Goal: Information Seeking & Learning: Learn about a topic

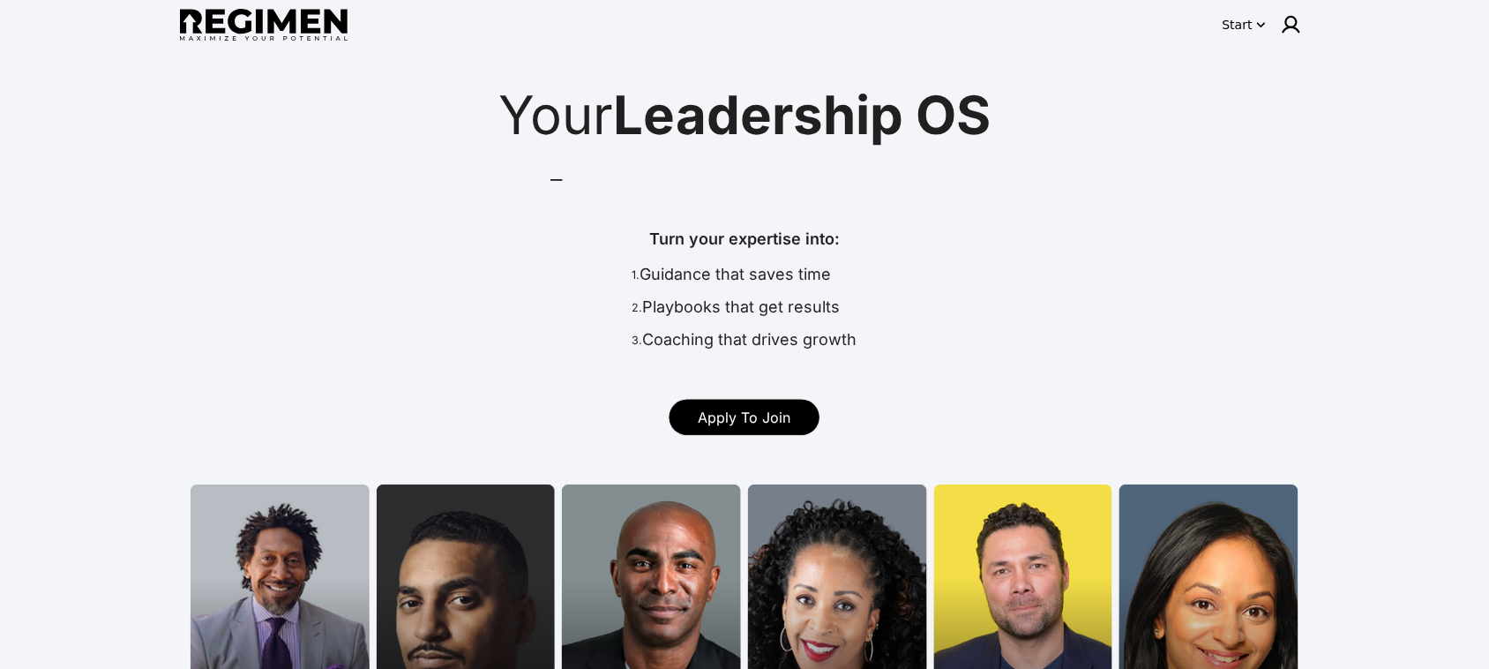
click at [1255, 20] on icon "button" at bounding box center [1262, 25] width 18 height 18
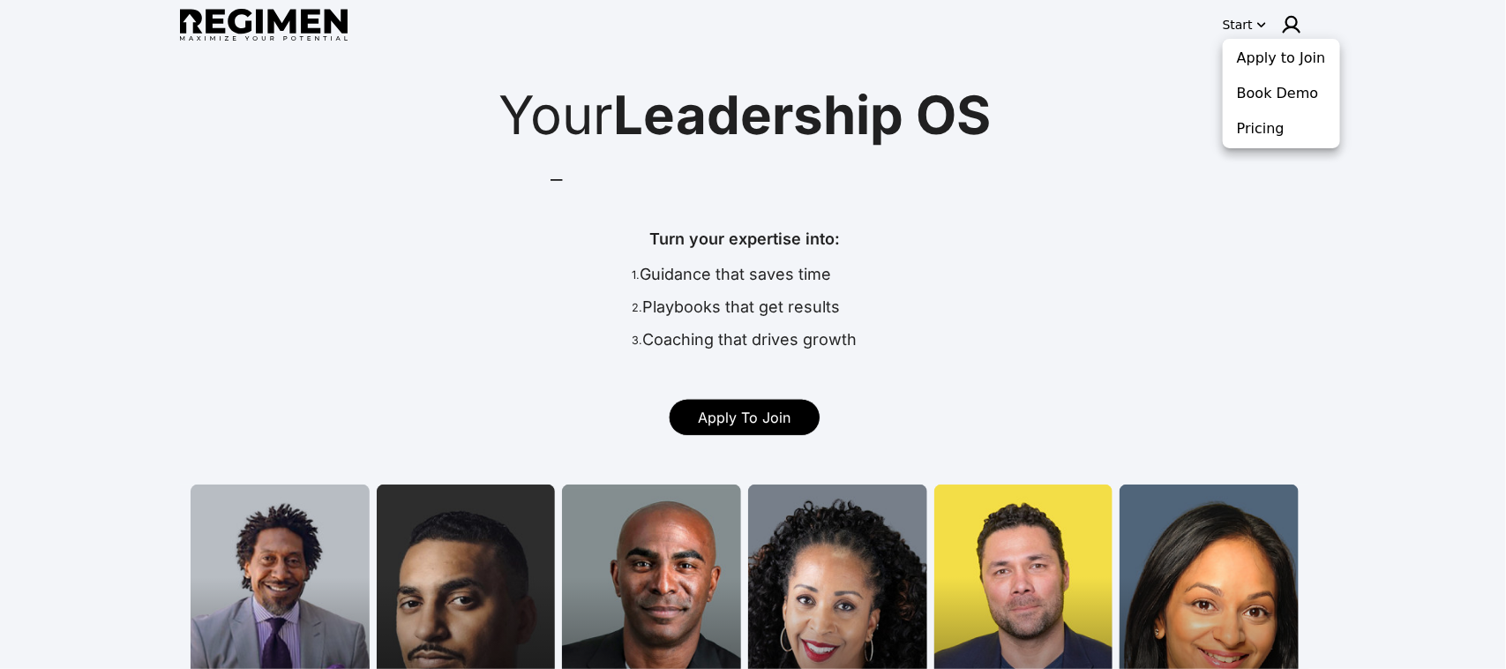
click at [1145, 101] on div at bounding box center [753, 334] width 1506 height 669
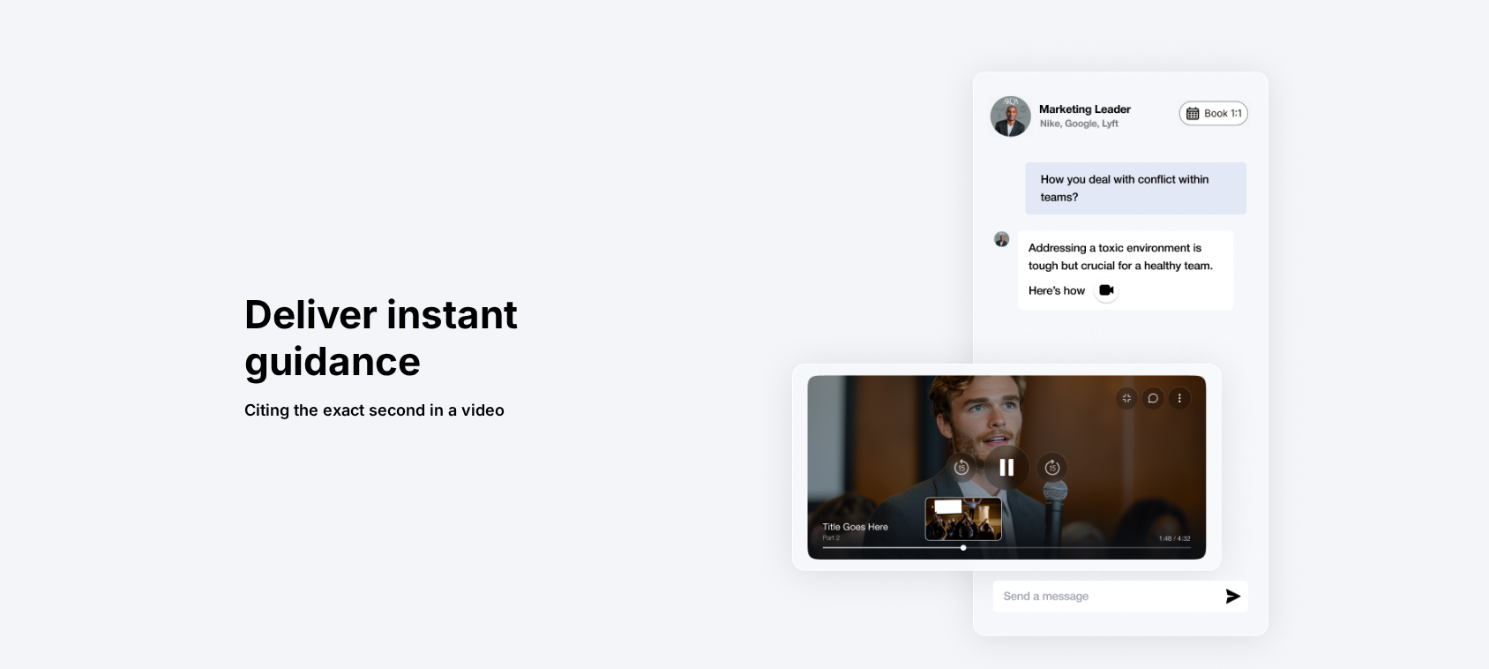
scroll to position [1103, 0]
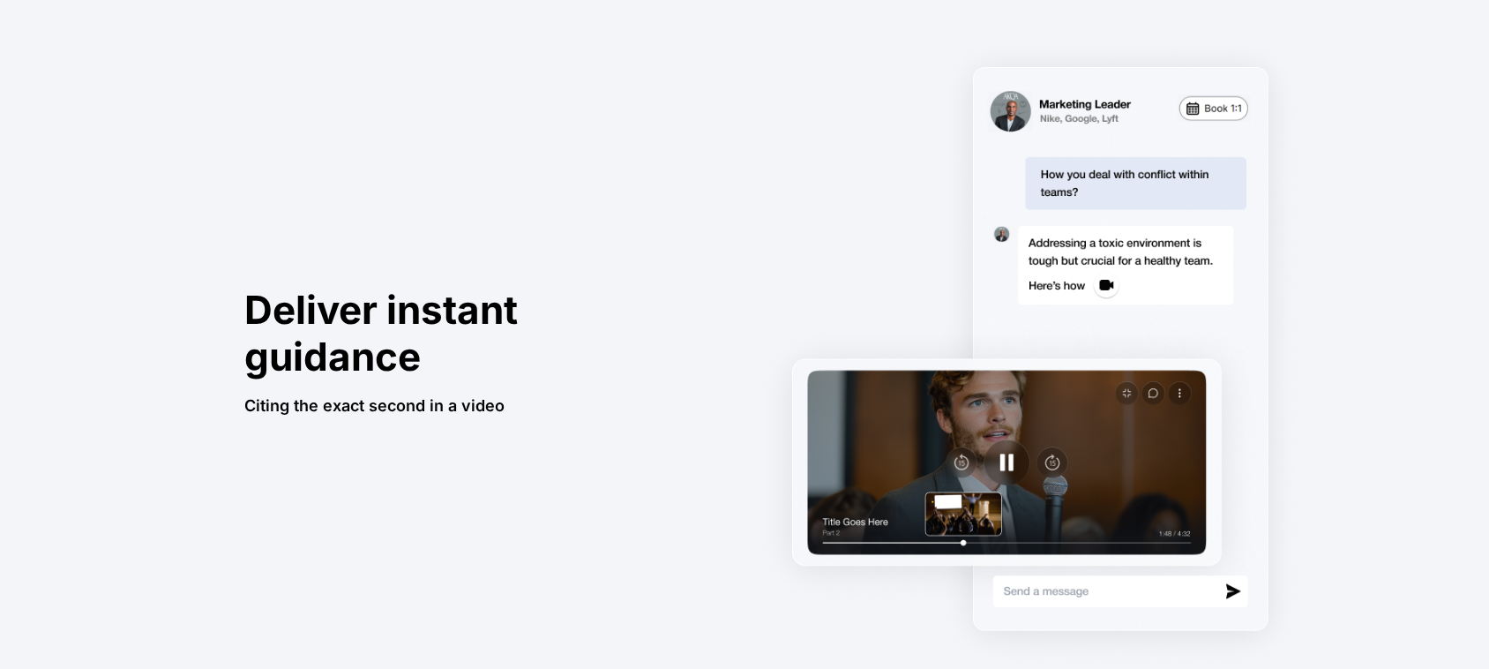
click at [1007, 463] on img at bounding box center [1029, 353] width 559 height 646
click at [1008, 464] on img at bounding box center [1029, 353] width 559 height 646
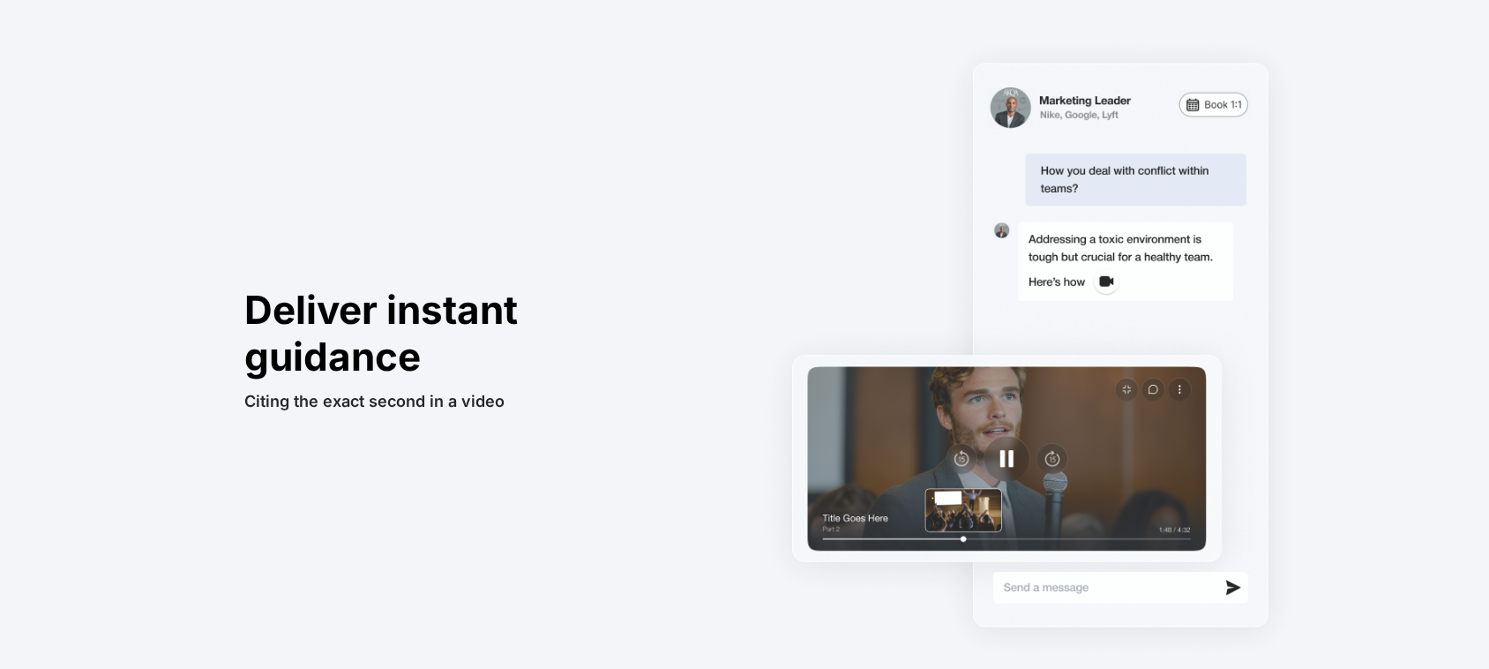
scroll to position [1434, 0]
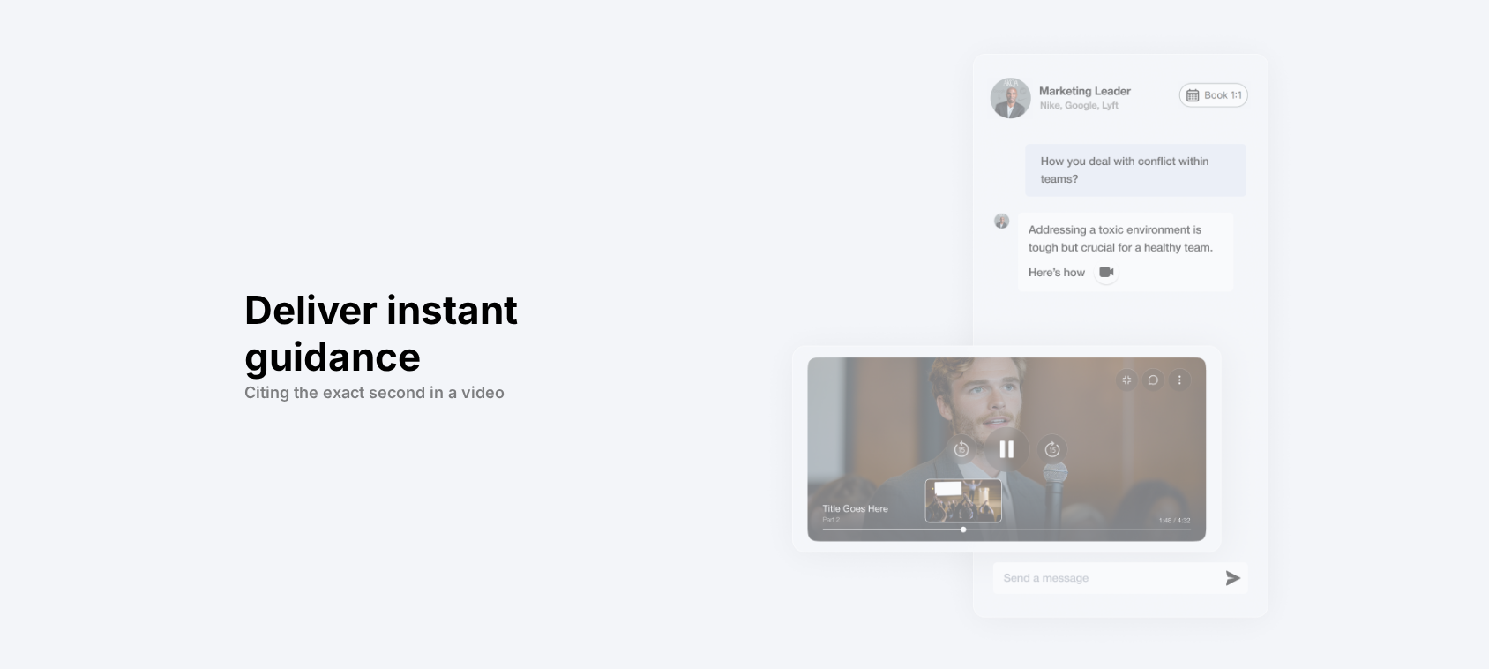
click at [725, 176] on div "Deliver instant guidance Citing the exact second in a video" at bounding box center [470, 353] width 559 height 706
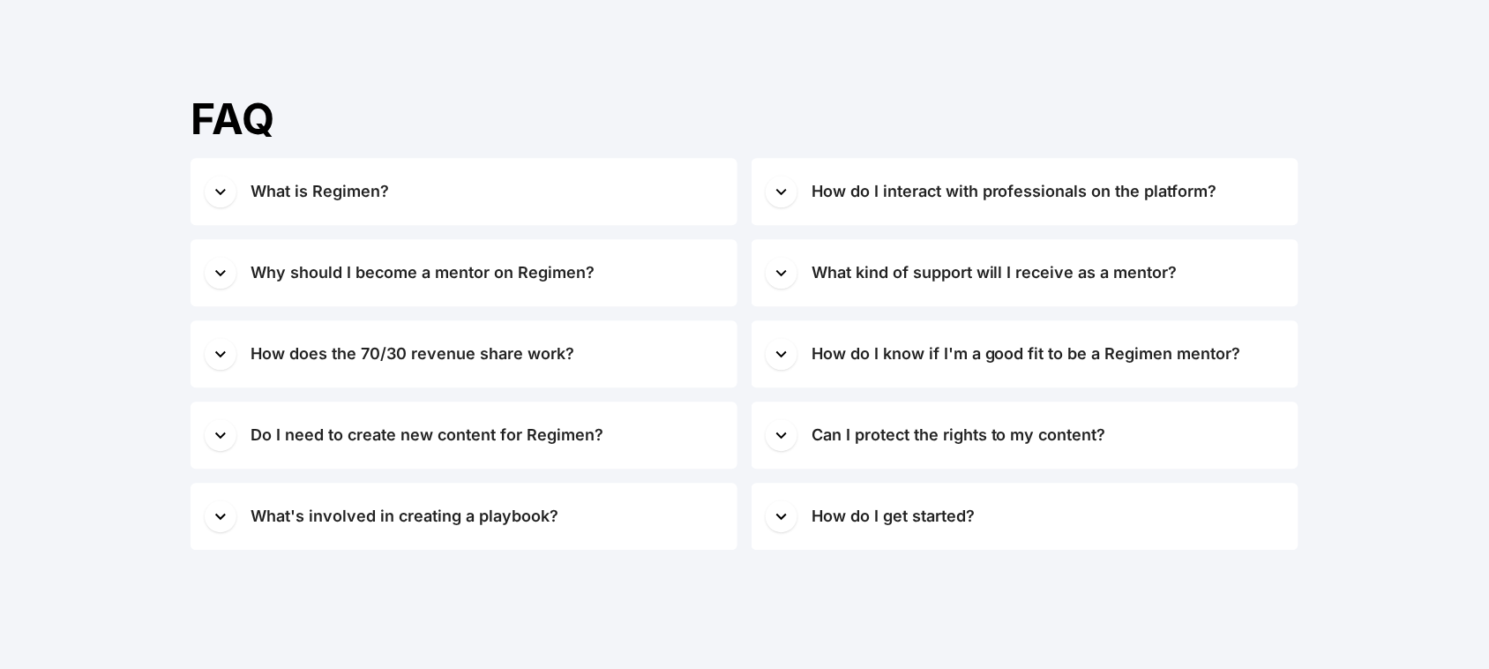
scroll to position [7058, 0]
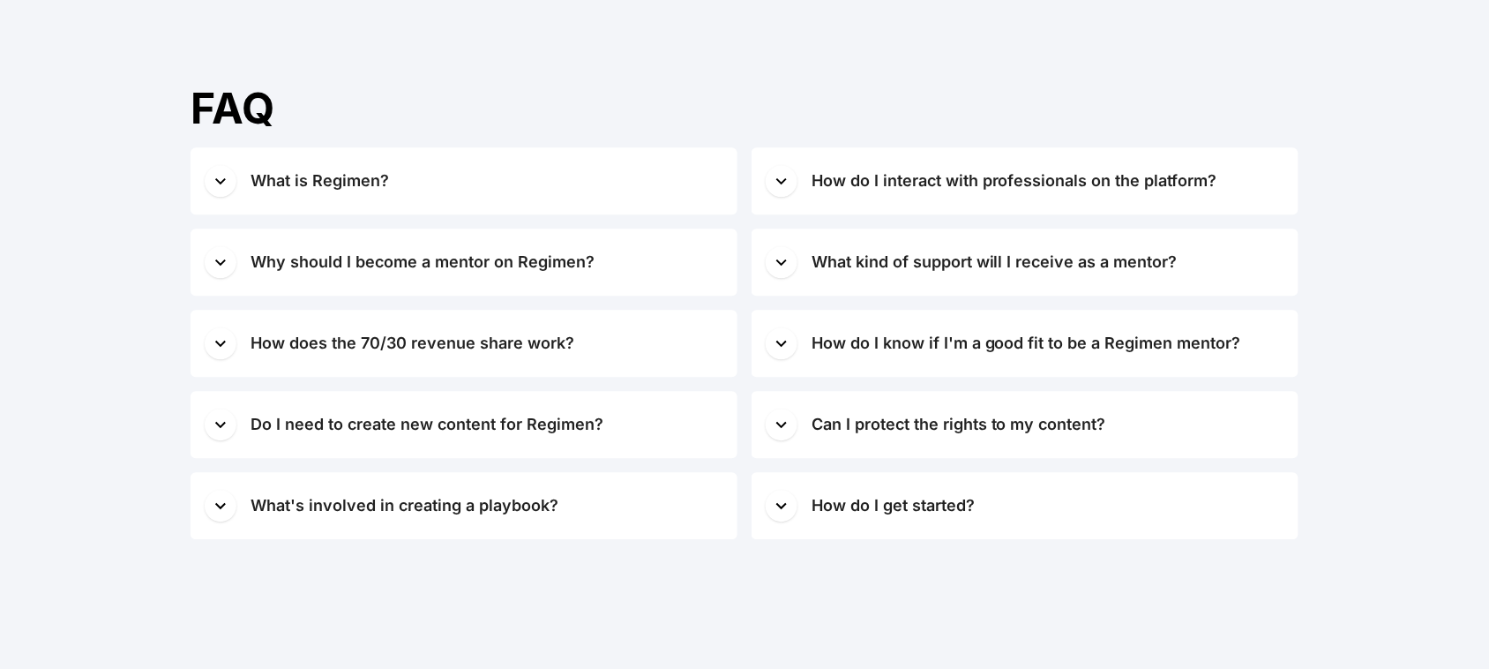
click at [536, 344] on div "How does the 70/30 revenue share work?" at bounding box center [413, 343] width 324 height 25
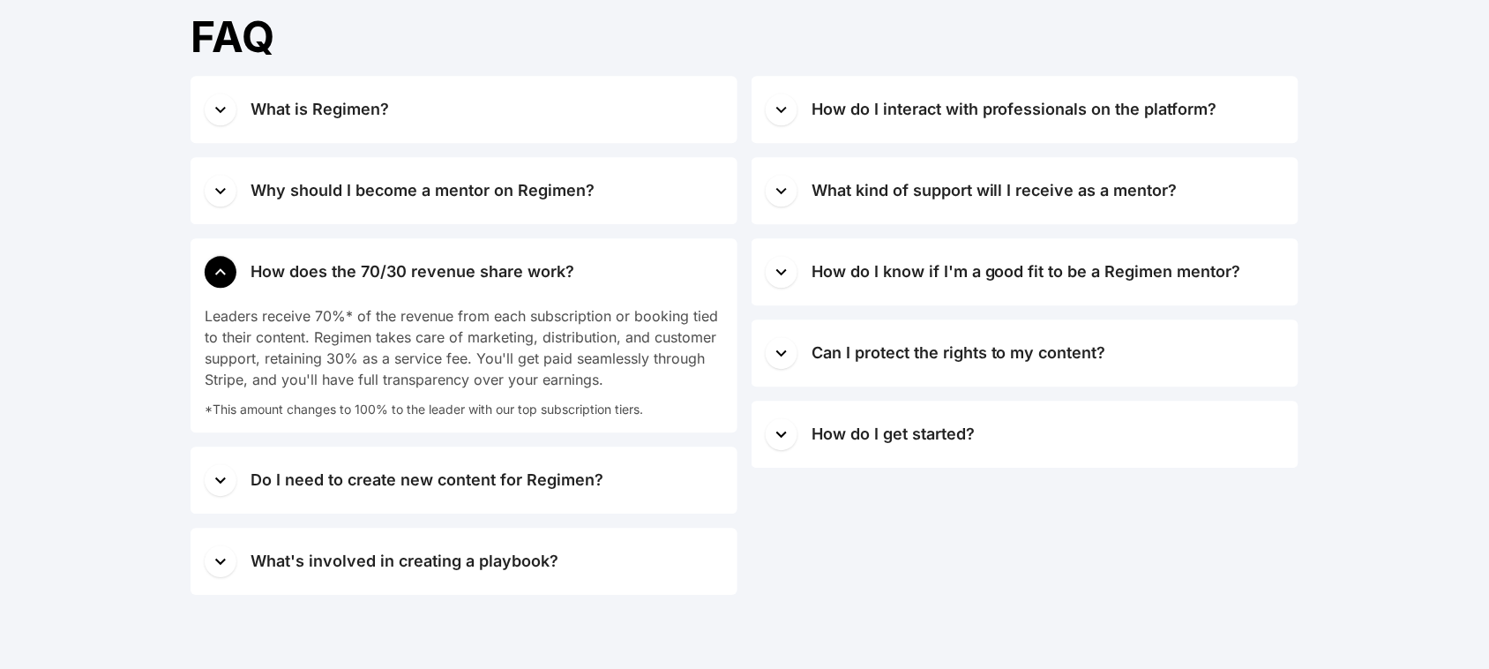
scroll to position [7168, 0]
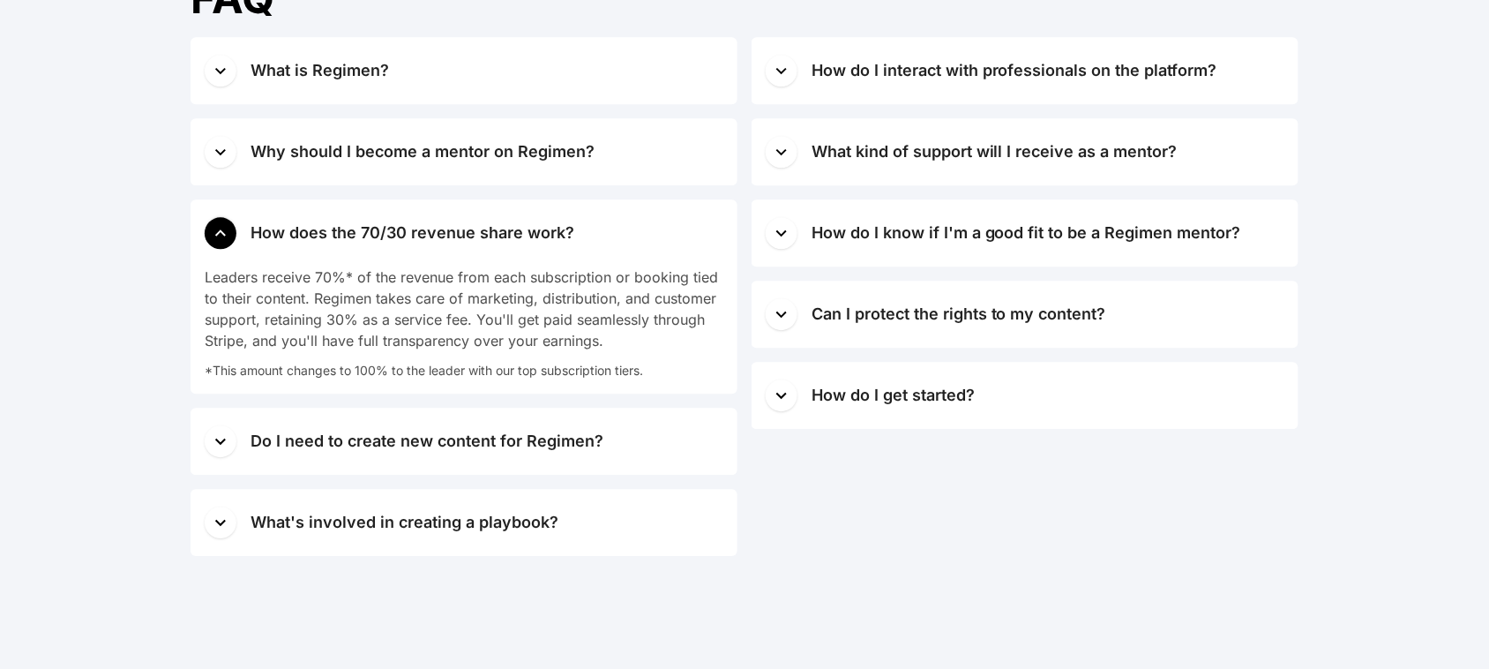
click at [854, 306] on div "Can I protect the rights to my content?" at bounding box center [959, 314] width 295 height 25
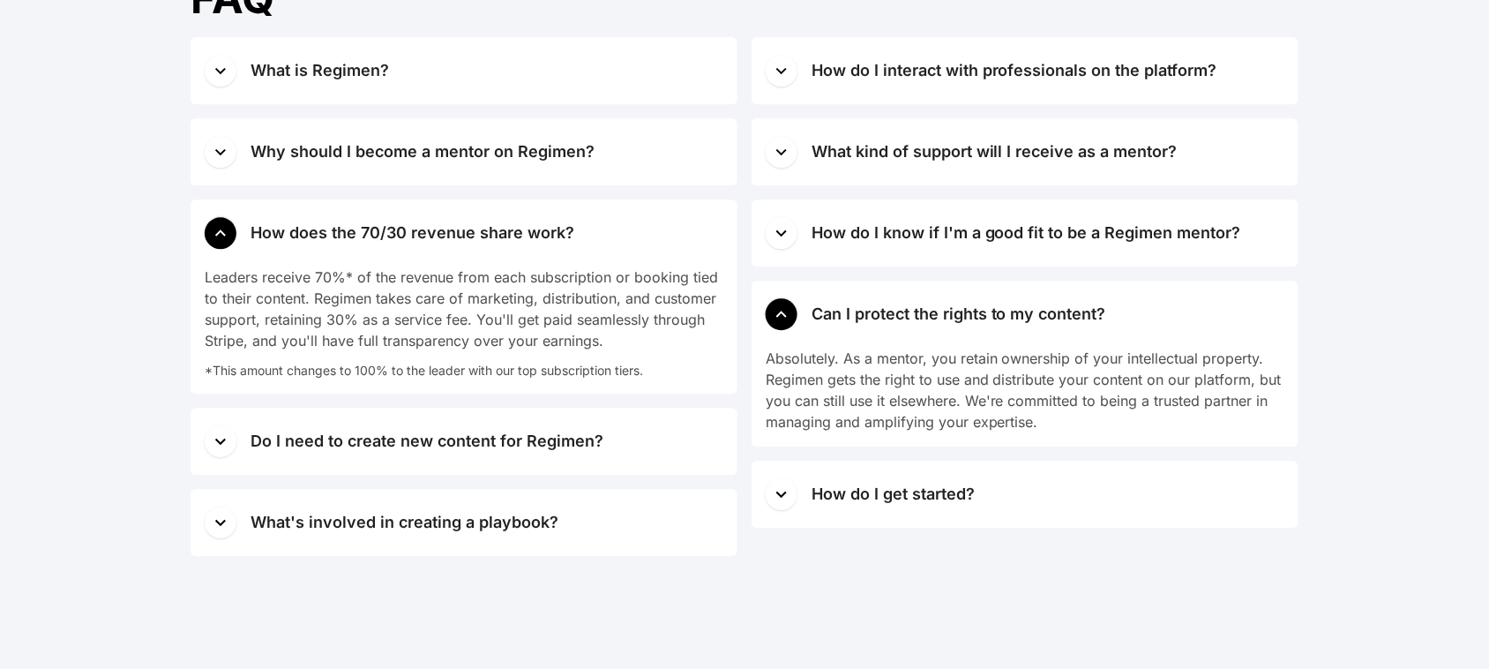
click at [388, 521] on div "What's involved in creating a playbook?" at bounding box center [405, 522] width 308 height 25
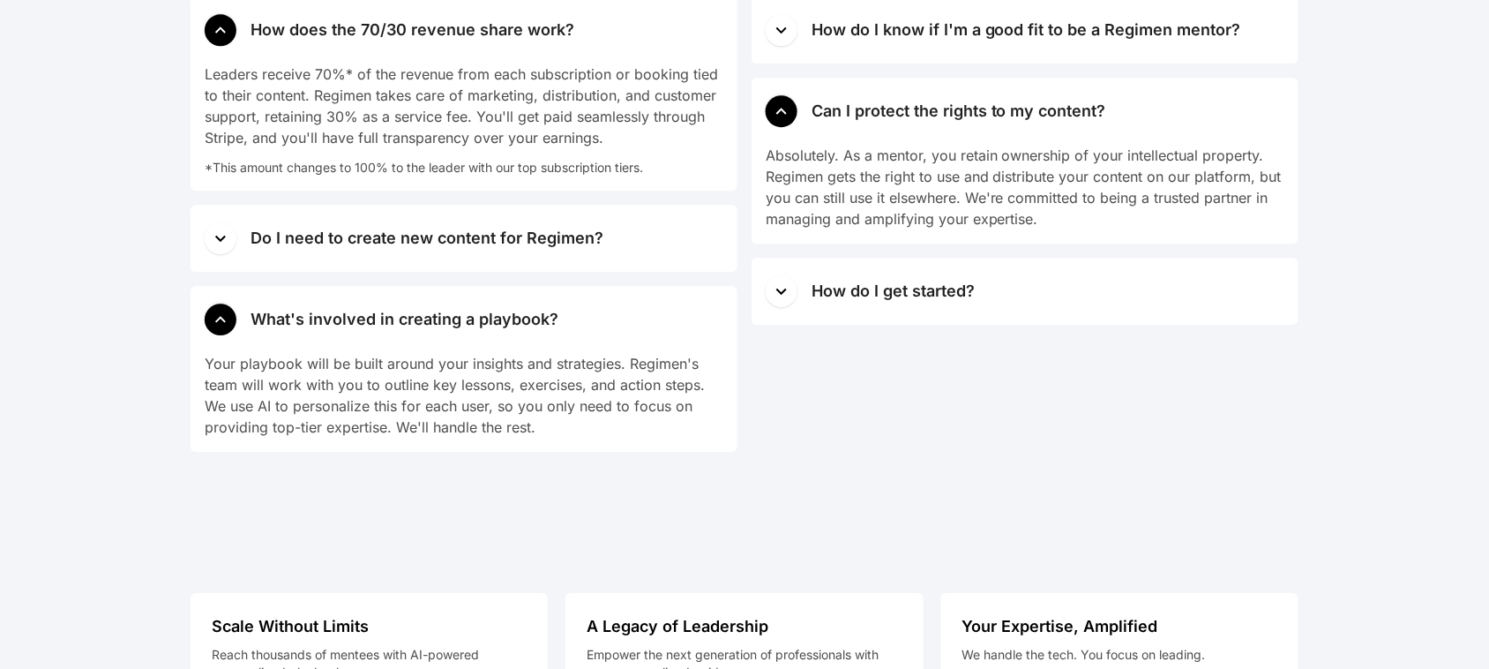
scroll to position [7389, 0]
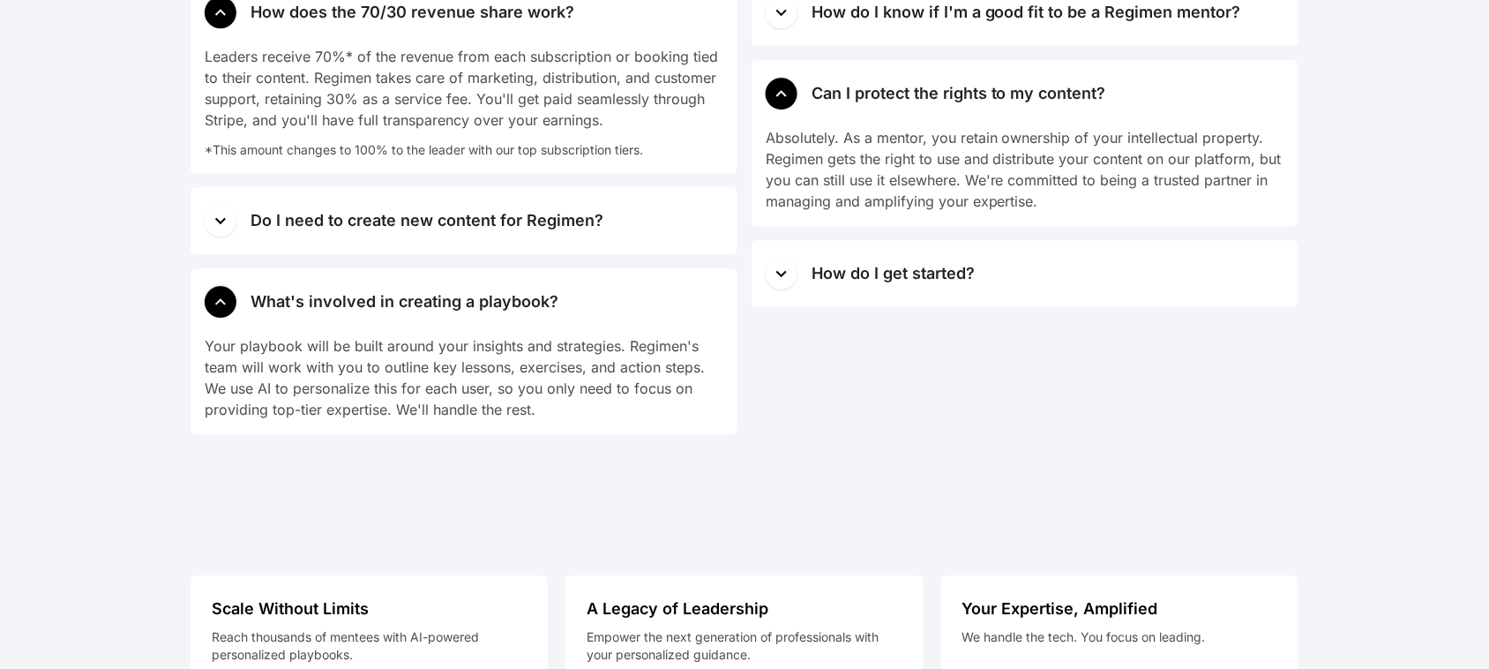
click at [495, 222] on div "Do I need to create new content for Regimen?" at bounding box center [427, 220] width 353 height 25
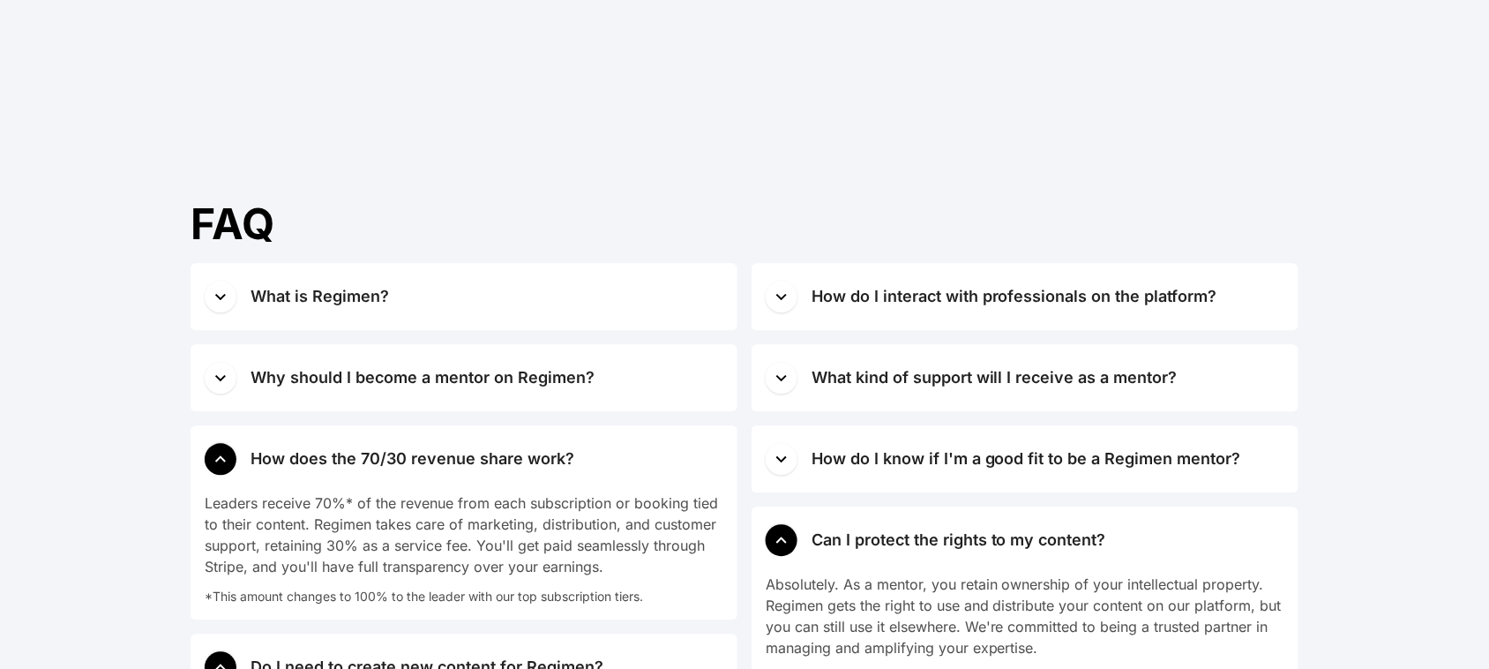
scroll to position [6971, 0]
